Goal: Navigation & Orientation: Find specific page/section

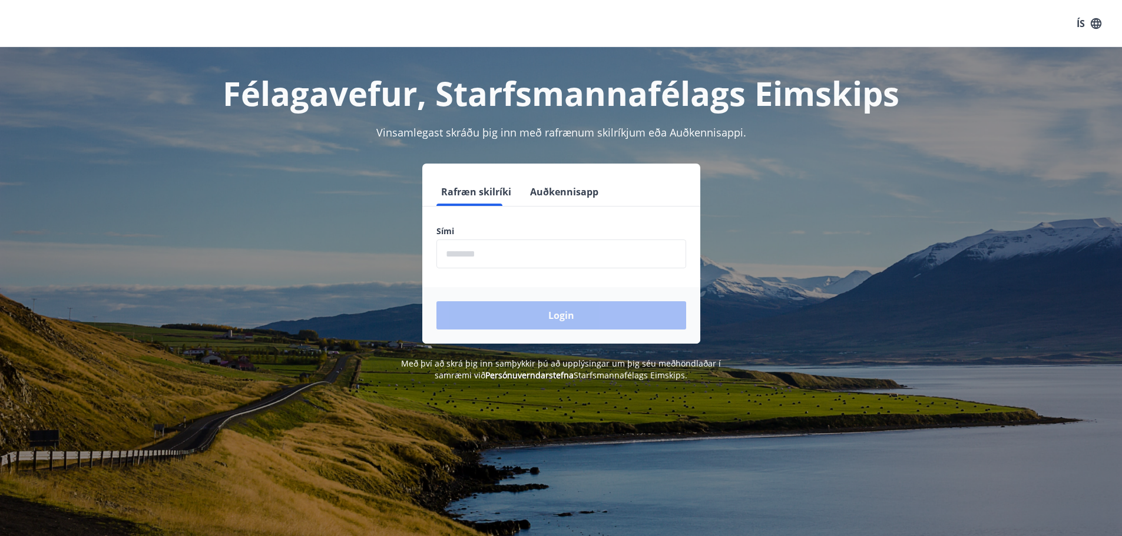
click at [505, 253] on input "phone" at bounding box center [561, 254] width 250 height 29
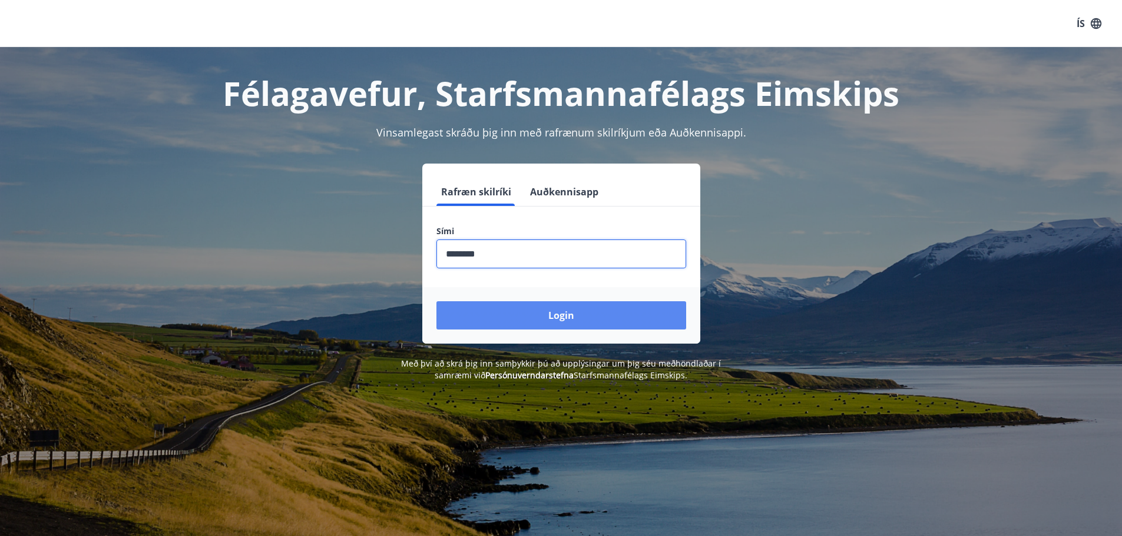
type input "********"
click at [572, 314] on button "Login" at bounding box center [561, 315] width 250 height 28
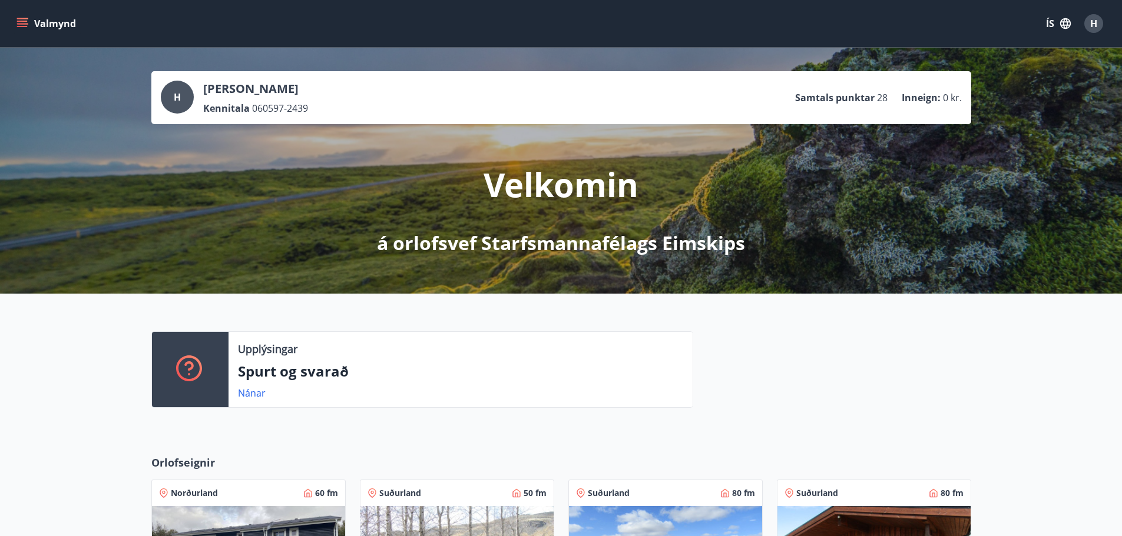
click at [48, 21] on button "Valmynd" at bounding box center [47, 23] width 67 height 21
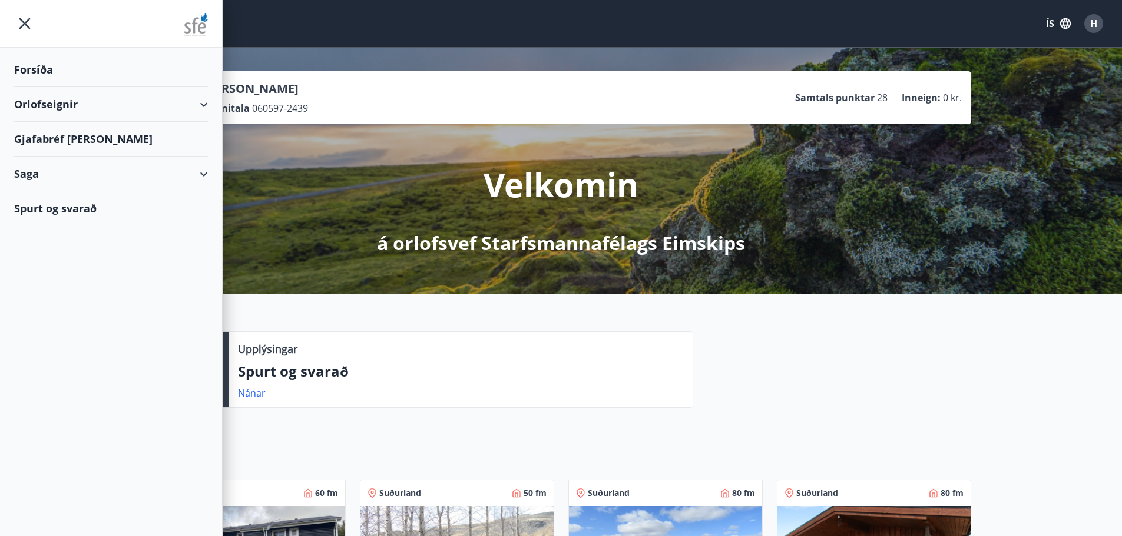
click at [44, 62] on div "Forsíða" at bounding box center [111, 69] width 194 height 35
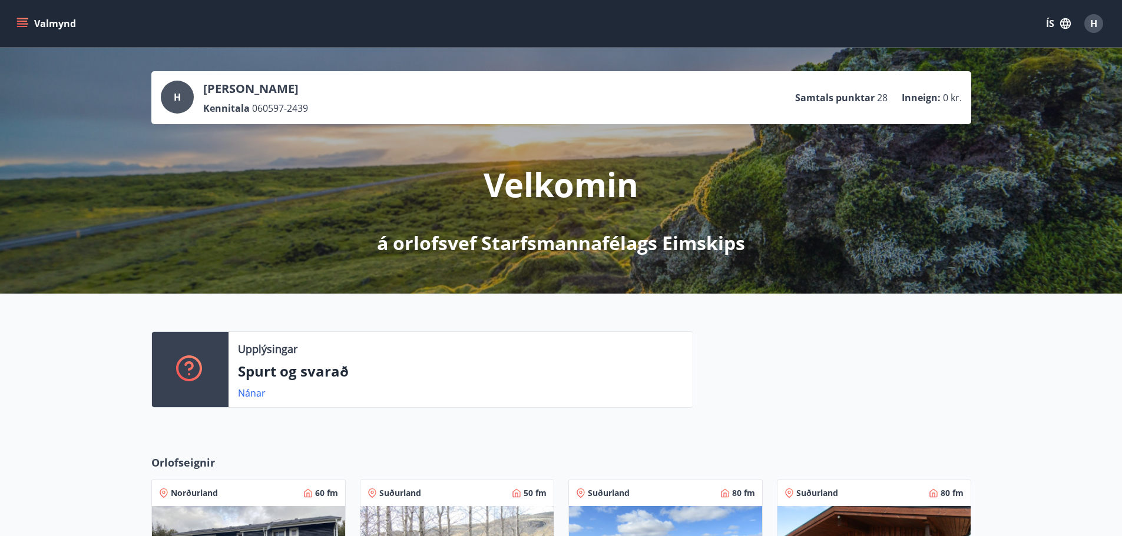
click at [29, 10] on div "Valmynd ÍS H" at bounding box center [560, 23] width 1093 height 28
click at [25, 18] on icon "menu" at bounding box center [22, 24] width 12 height 12
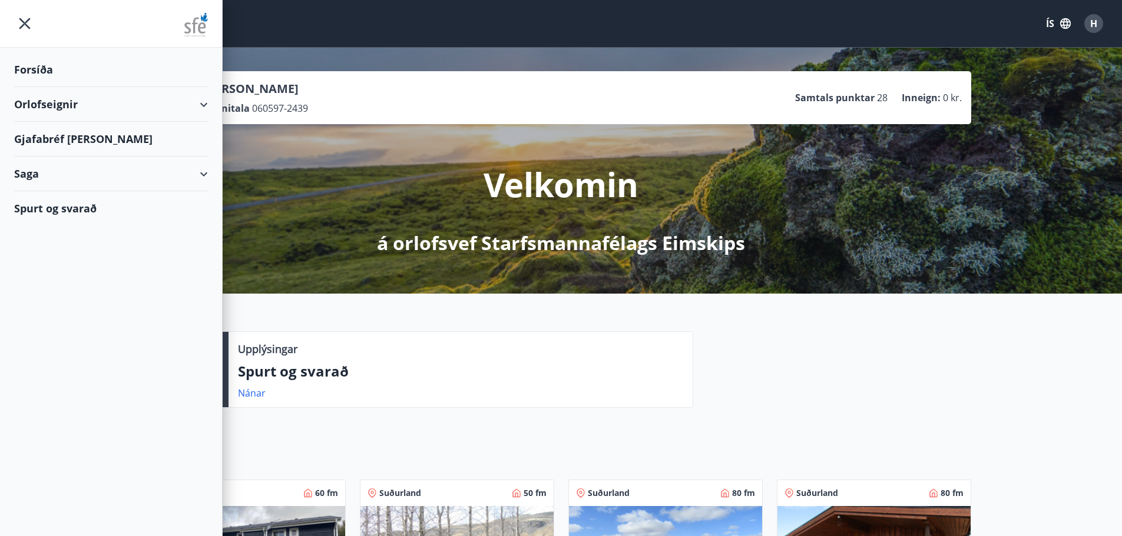
click at [31, 66] on div "Forsíða" at bounding box center [111, 69] width 194 height 35
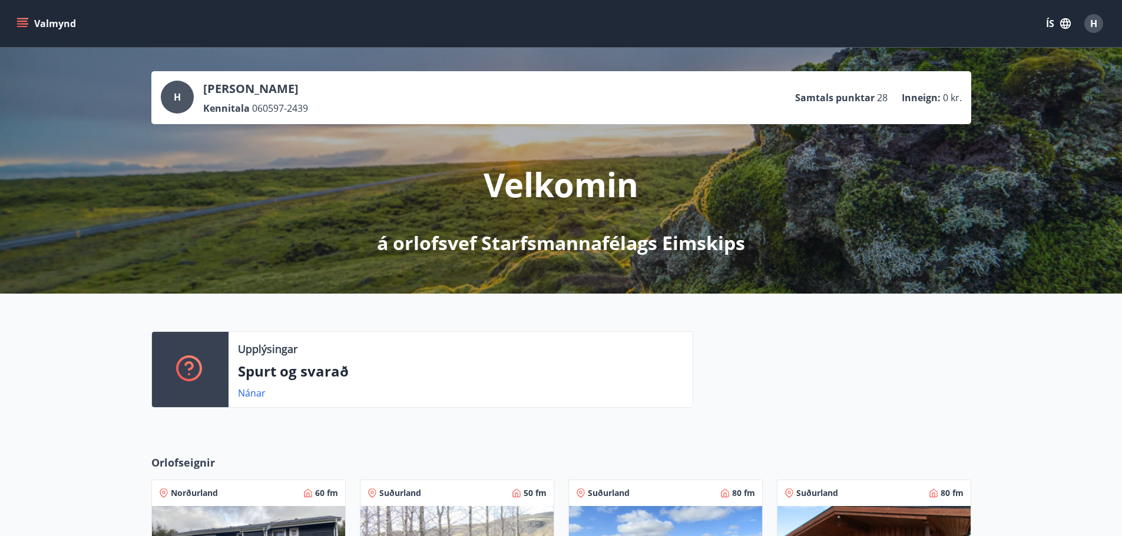
click at [23, 22] on icon "menu" at bounding box center [22, 24] width 12 height 12
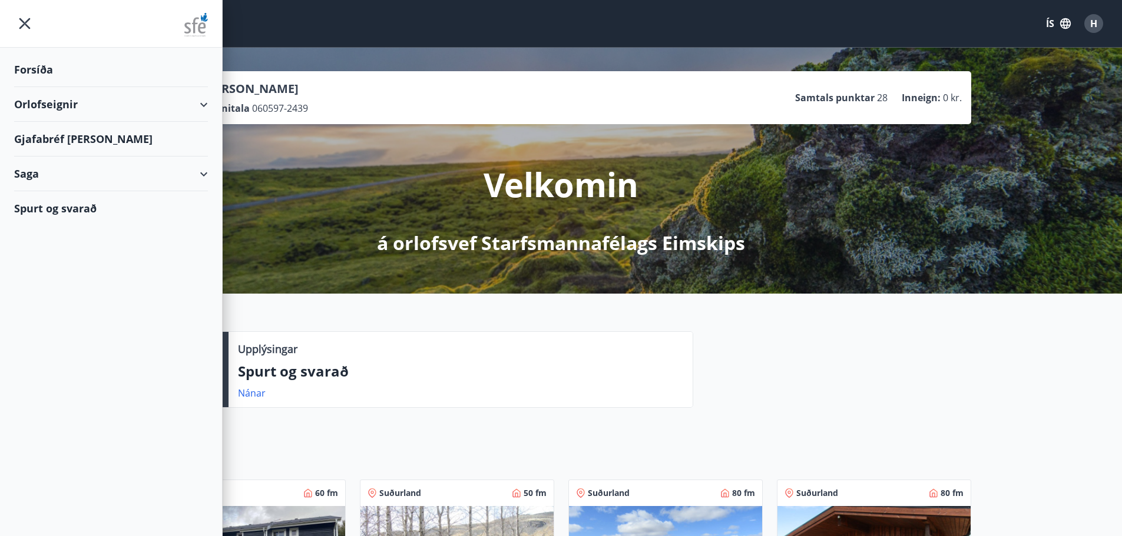
click at [67, 134] on div "Gjafabréf og kort" at bounding box center [111, 139] width 194 height 35
